Goal: Transaction & Acquisition: Purchase product/service

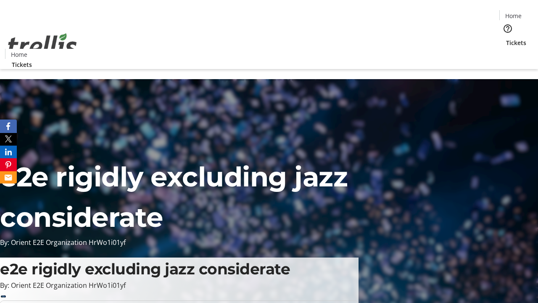
click at [506, 38] on span "Tickets" at bounding box center [516, 42] width 20 height 9
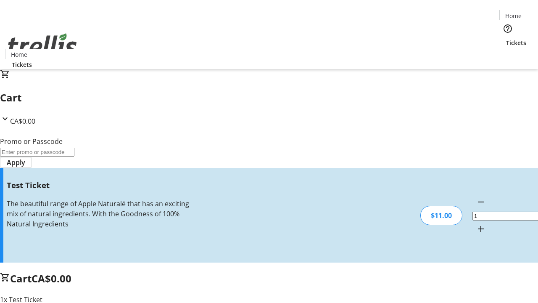
type input "UNLOCK"
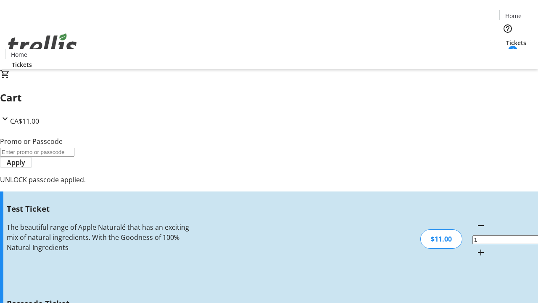
type input "5"
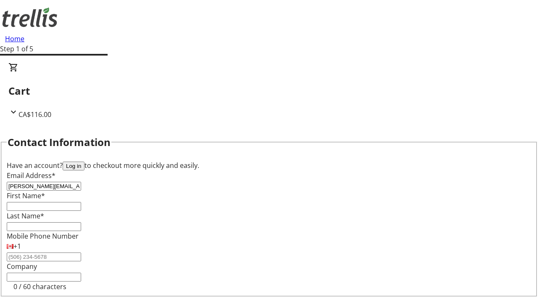
type input "[PERSON_NAME][EMAIL_ADDRESS][DOMAIN_NAME]"
type input "[PERSON_NAME]"
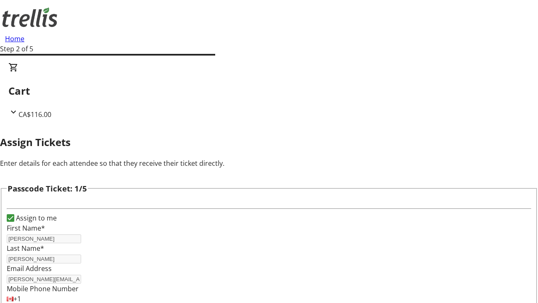
scroll to position [818, 0]
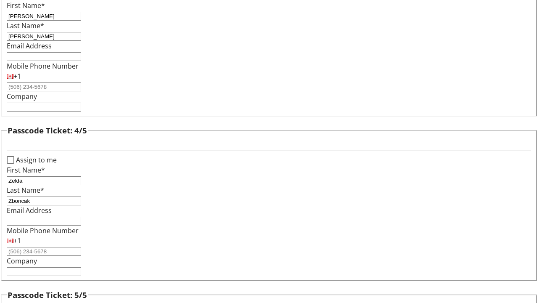
type input "Zboncak"
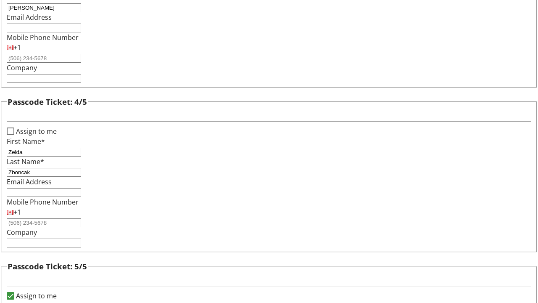
checkbox input "true"
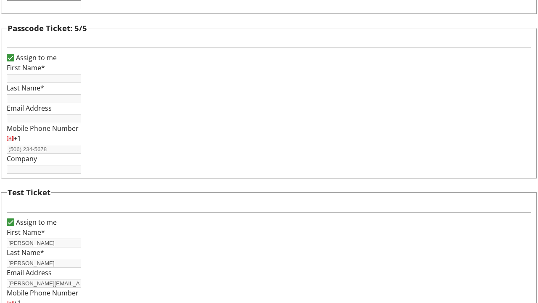
type input "[PERSON_NAME]"
type input "[PERSON_NAME][EMAIL_ADDRESS][DOMAIN_NAME]"
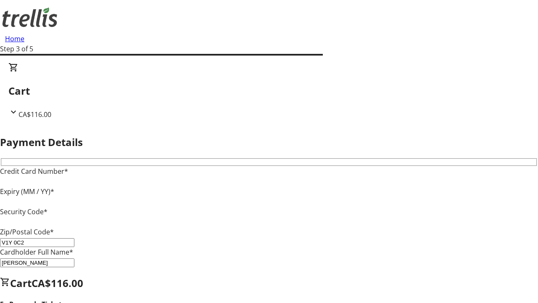
type input "V1Y 0C2"
